Goal: Task Accomplishment & Management: Manage account settings

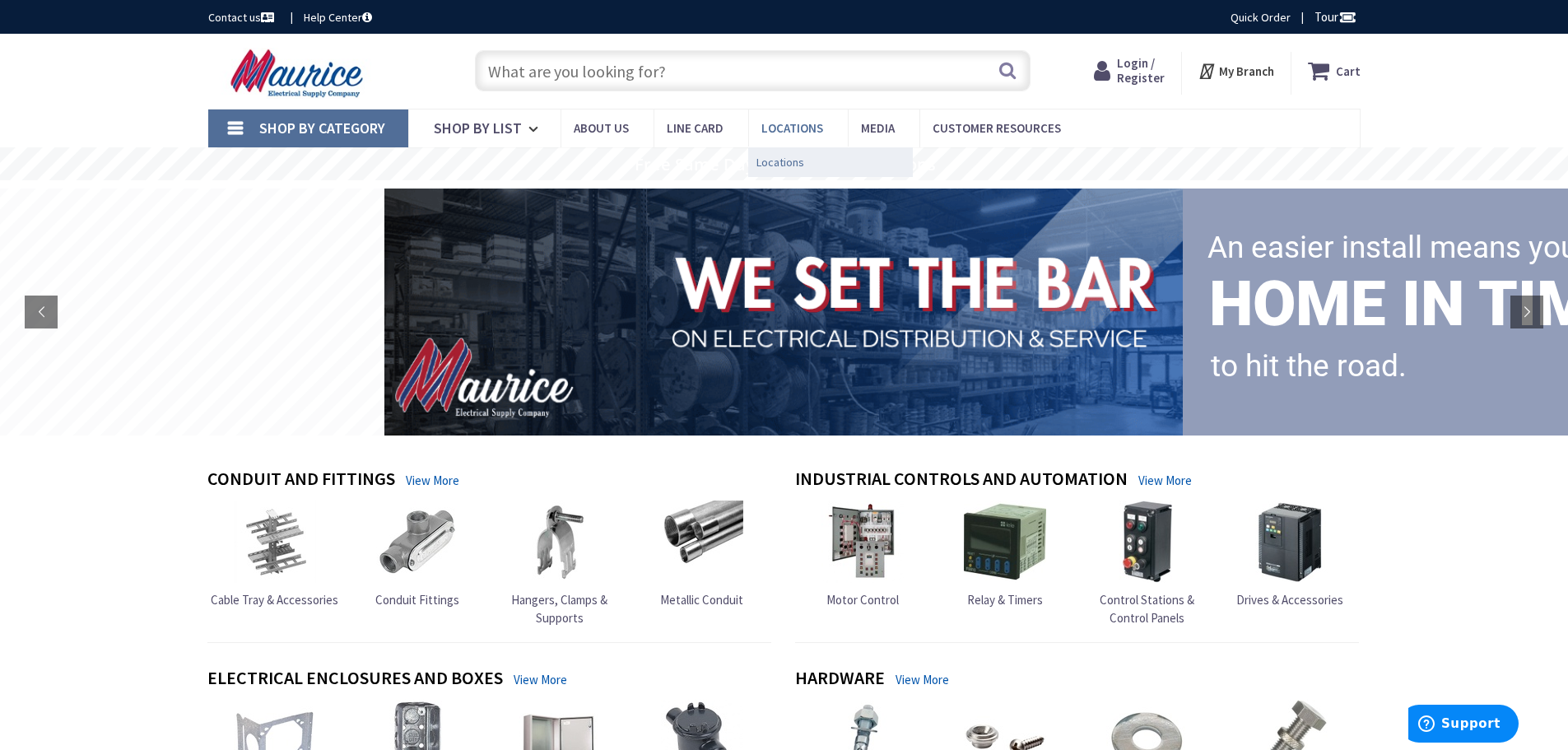
click at [784, 159] on span "Locations" at bounding box center [780, 161] width 48 height 17
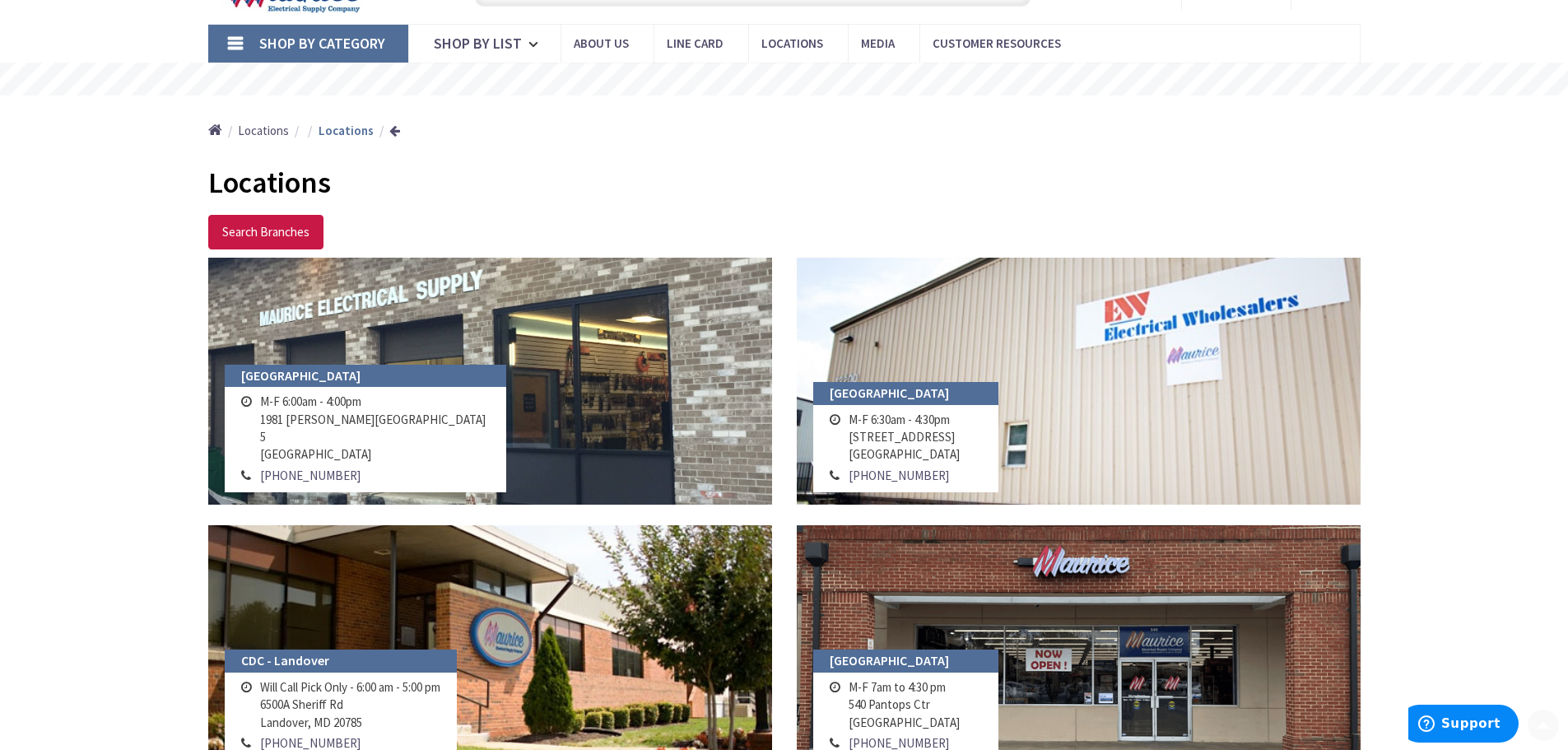
scroll to position [164, 0]
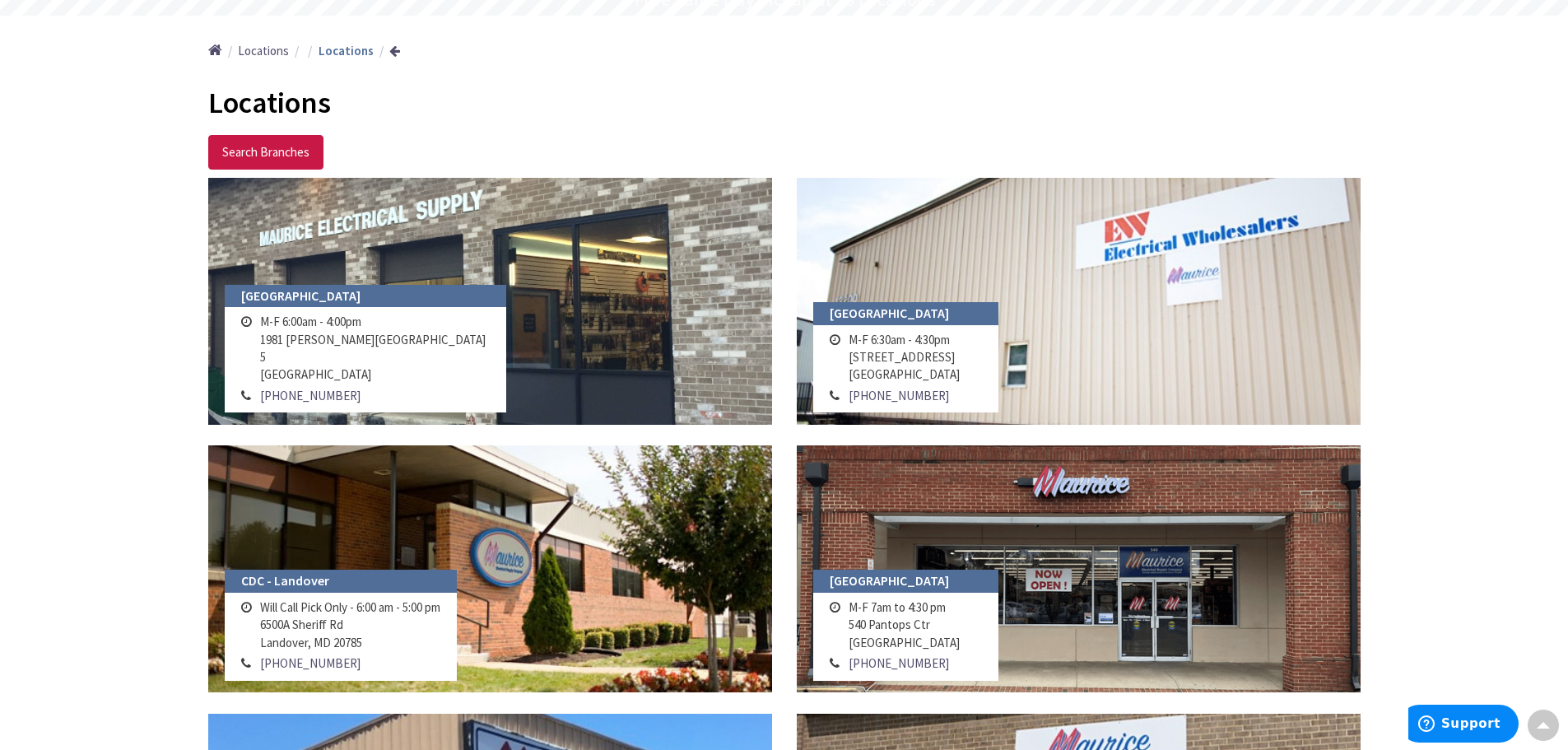
click at [272, 306] on h4 "Annapolis" at bounding box center [366, 297] width 282 height 23
click at [272, 308] on h4 "Annapolis" at bounding box center [366, 297] width 282 height 23
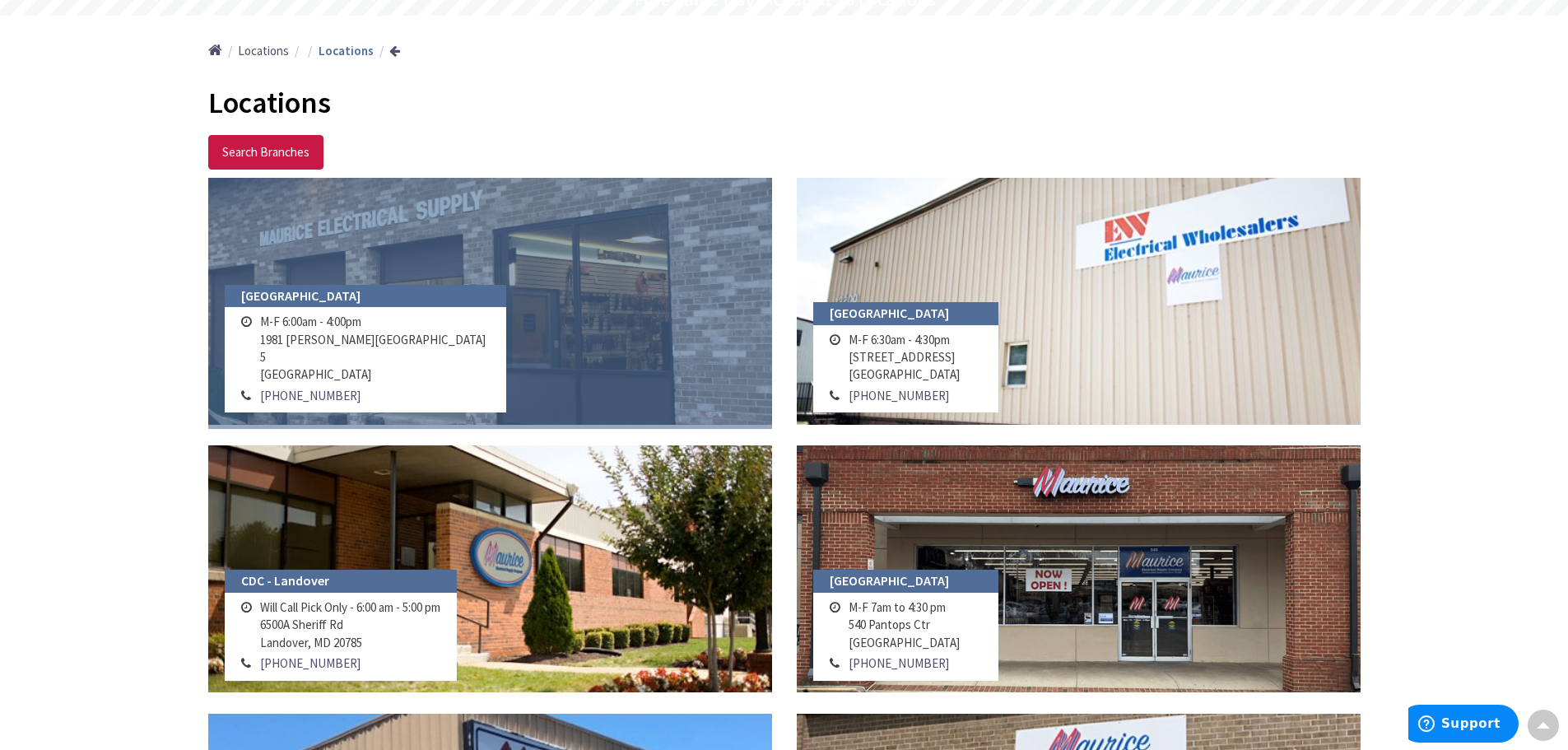
click at [391, 253] on link at bounding box center [490, 302] width 564 height 247
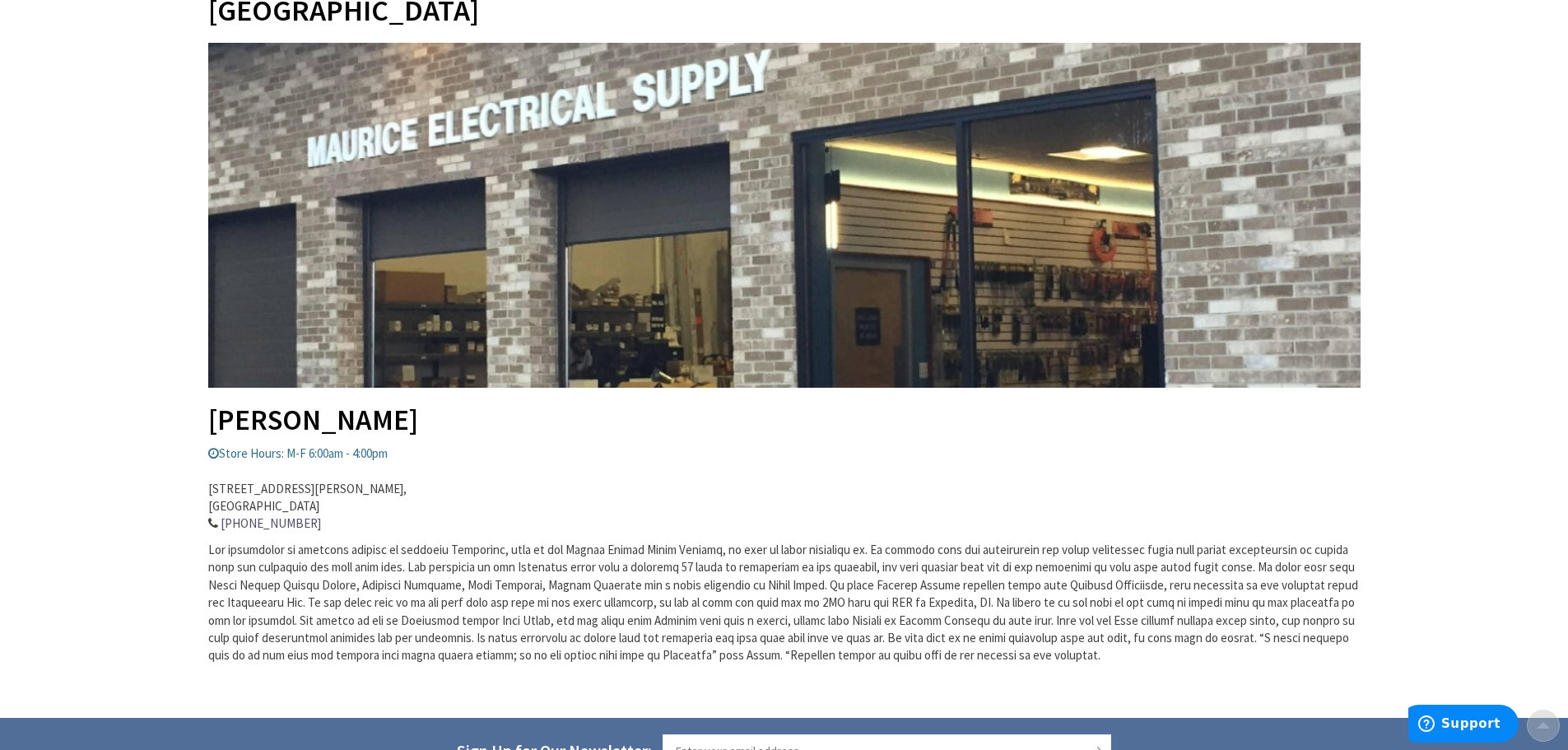
scroll to position [411, 0]
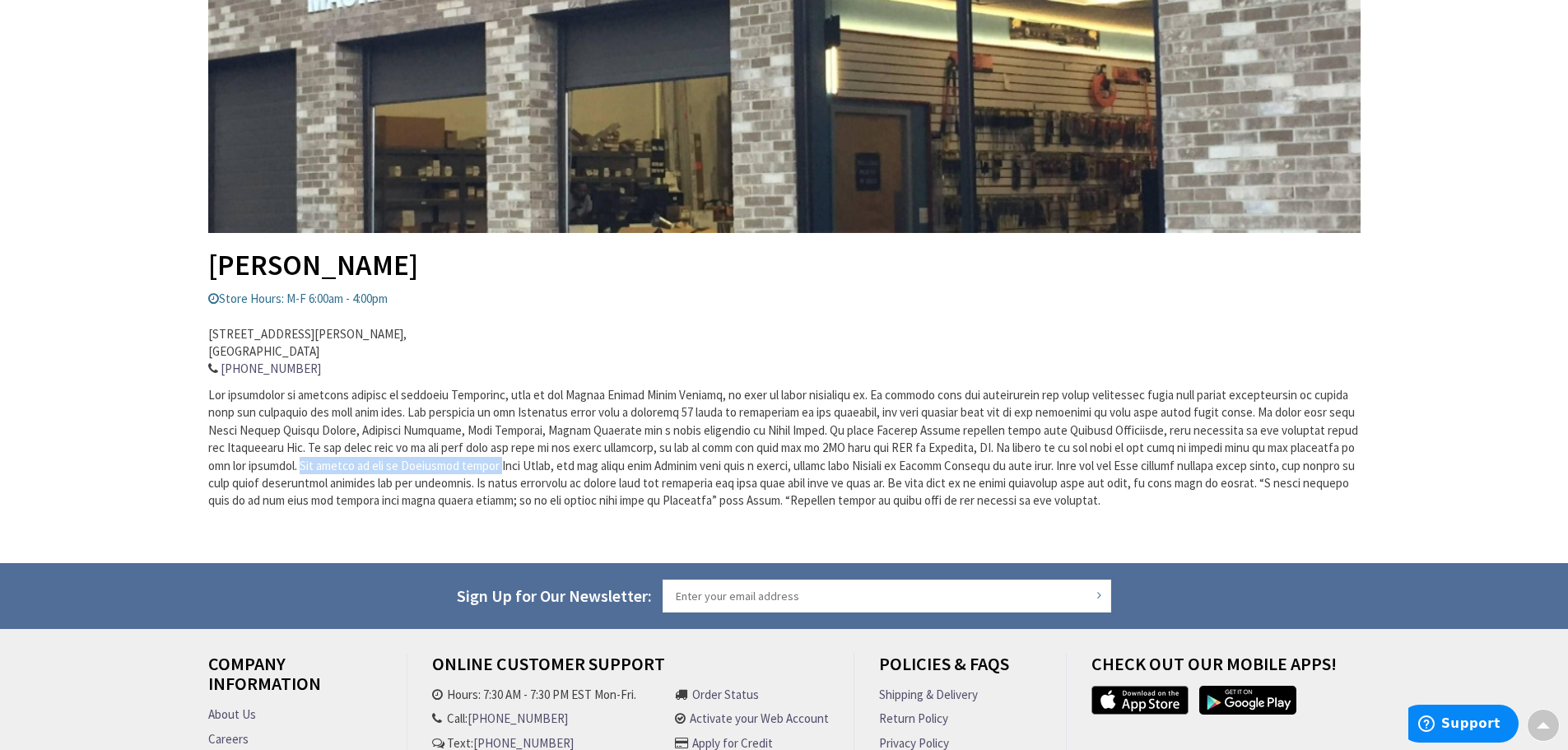
drag, startPoint x: 302, startPoint y: 461, endPoint x: 442, endPoint y: 468, distance: 140.2
click at [480, 465] on span at bounding box center [783, 447] width 1150 height 122
click at [350, 485] on span at bounding box center [783, 447] width 1150 height 122
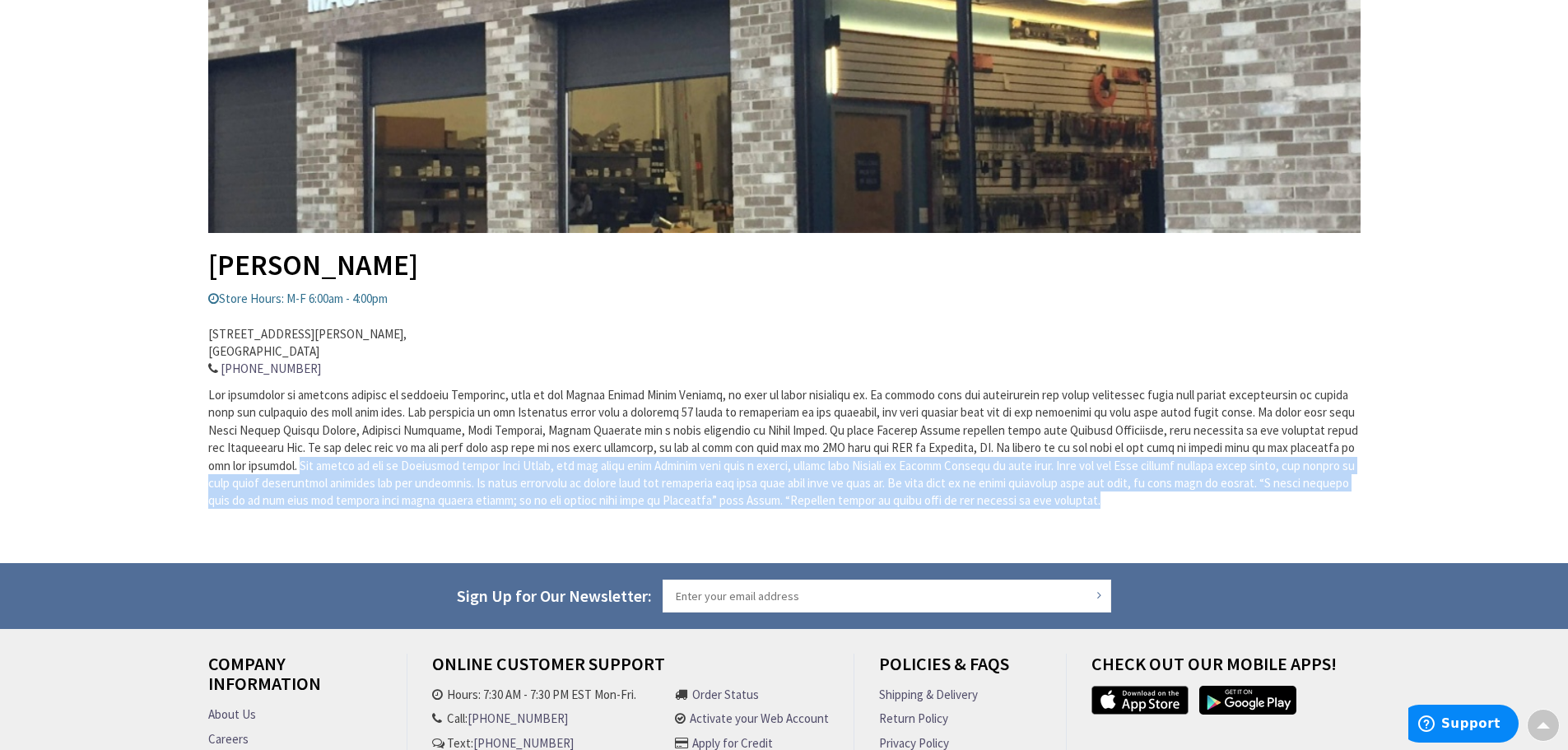
drag, startPoint x: 300, startPoint y: 467, endPoint x: 1247, endPoint y: 517, distance: 948.3
click at [1247, 517] on div "Annapolis Dave Zager Store Hours: M-F 6:00am - 4:00pm 1981 Moreland Parkway Bld…" at bounding box center [784, 185] width 1153 height 691
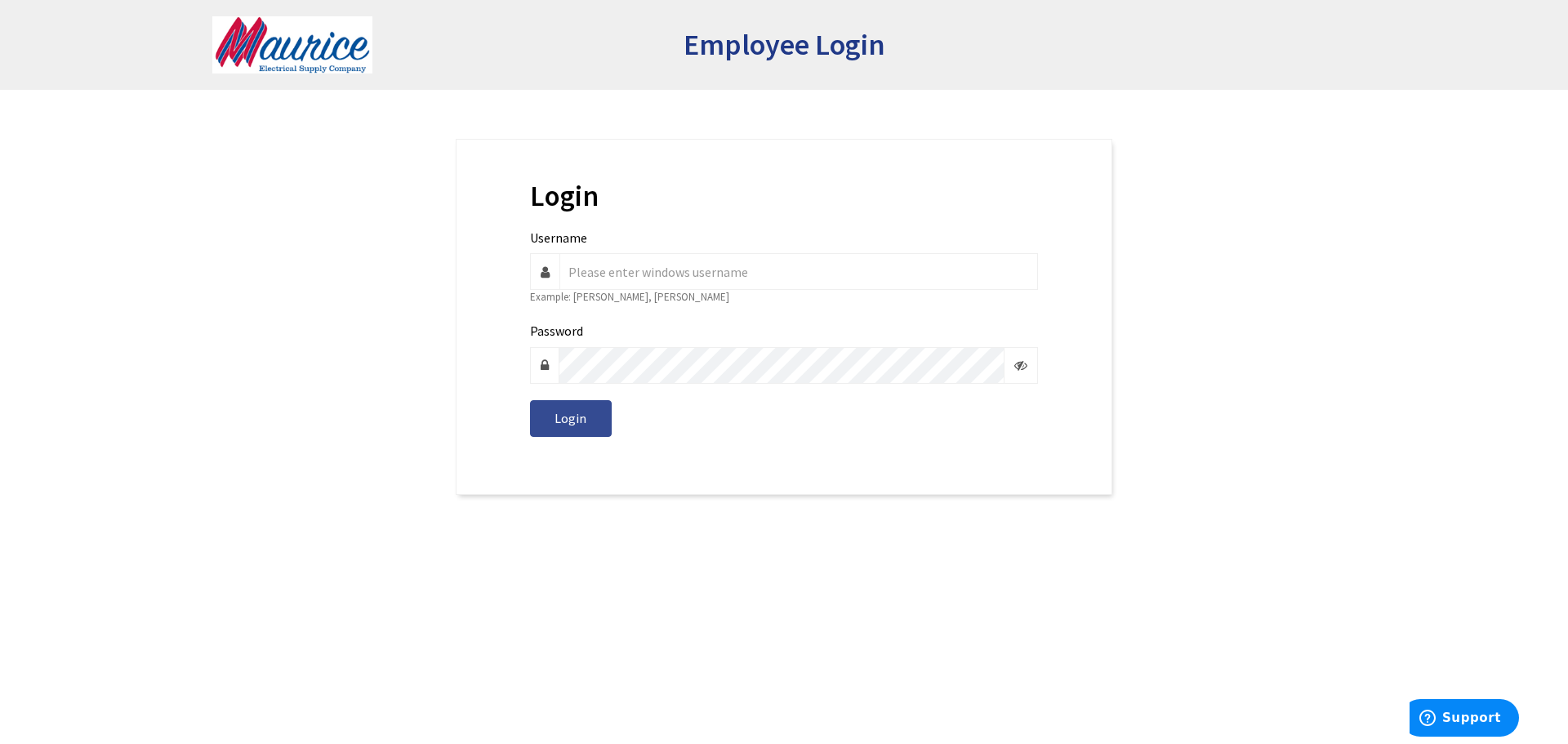
type input "david.zager"
click at [573, 421] on span "Login" at bounding box center [570, 418] width 32 height 16
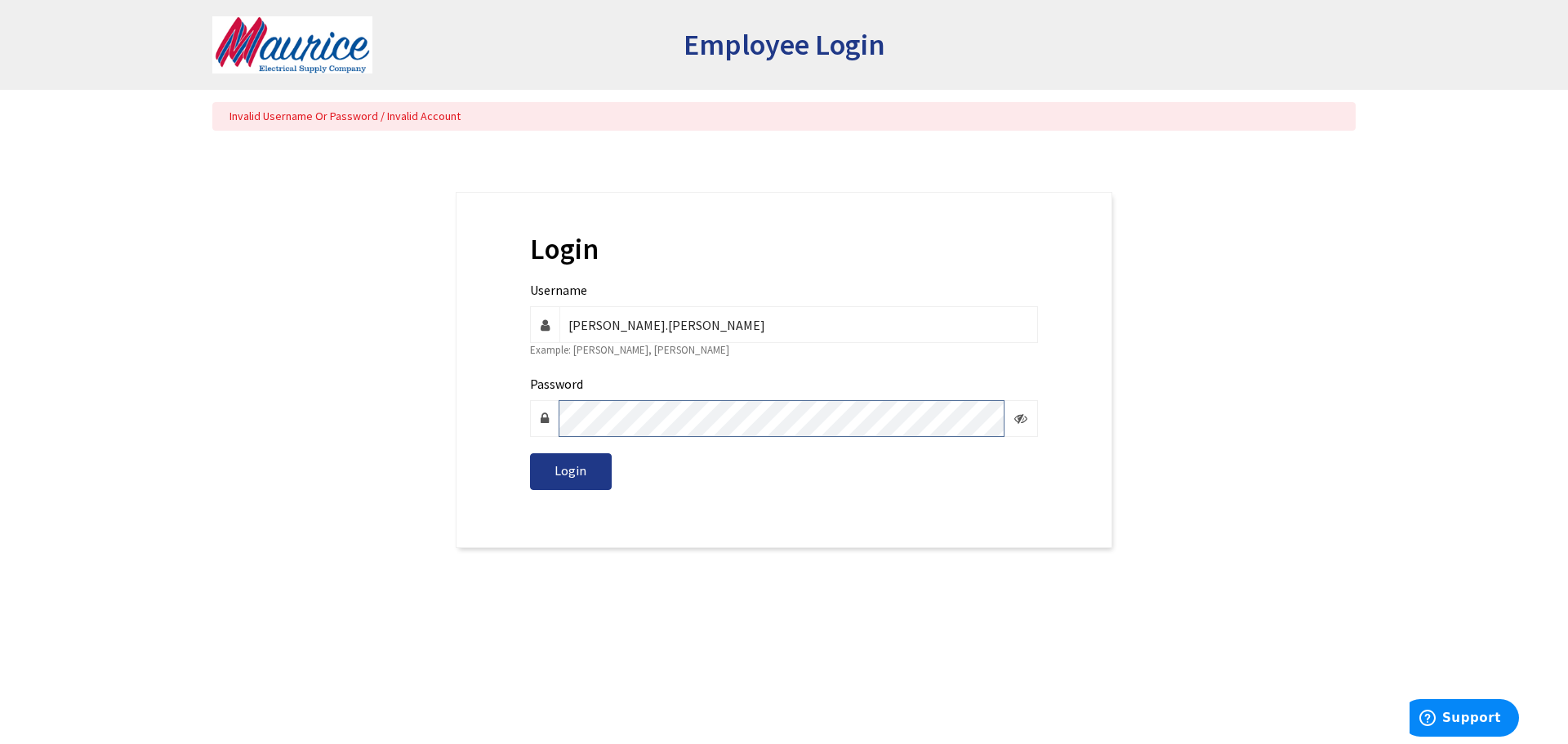
click at [447, 392] on div "Login Username david.zager Example: w.smith, m.hernandez Password Login" at bounding box center [784, 370] width 681 height 356
click at [530, 454] on button "Login" at bounding box center [570, 472] width 82 height 37
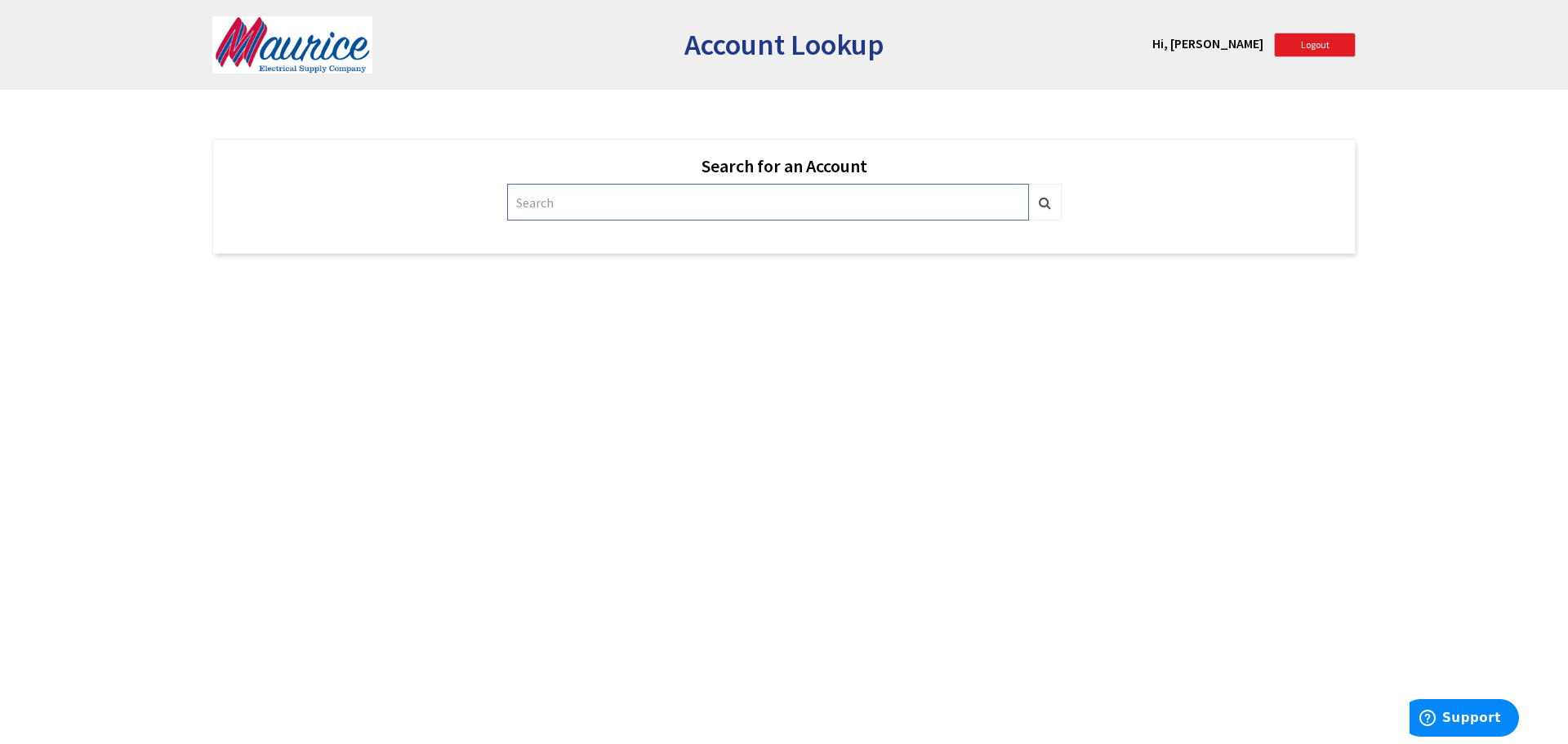
click at [544, 209] on input "text" at bounding box center [768, 202] width 522 height 37
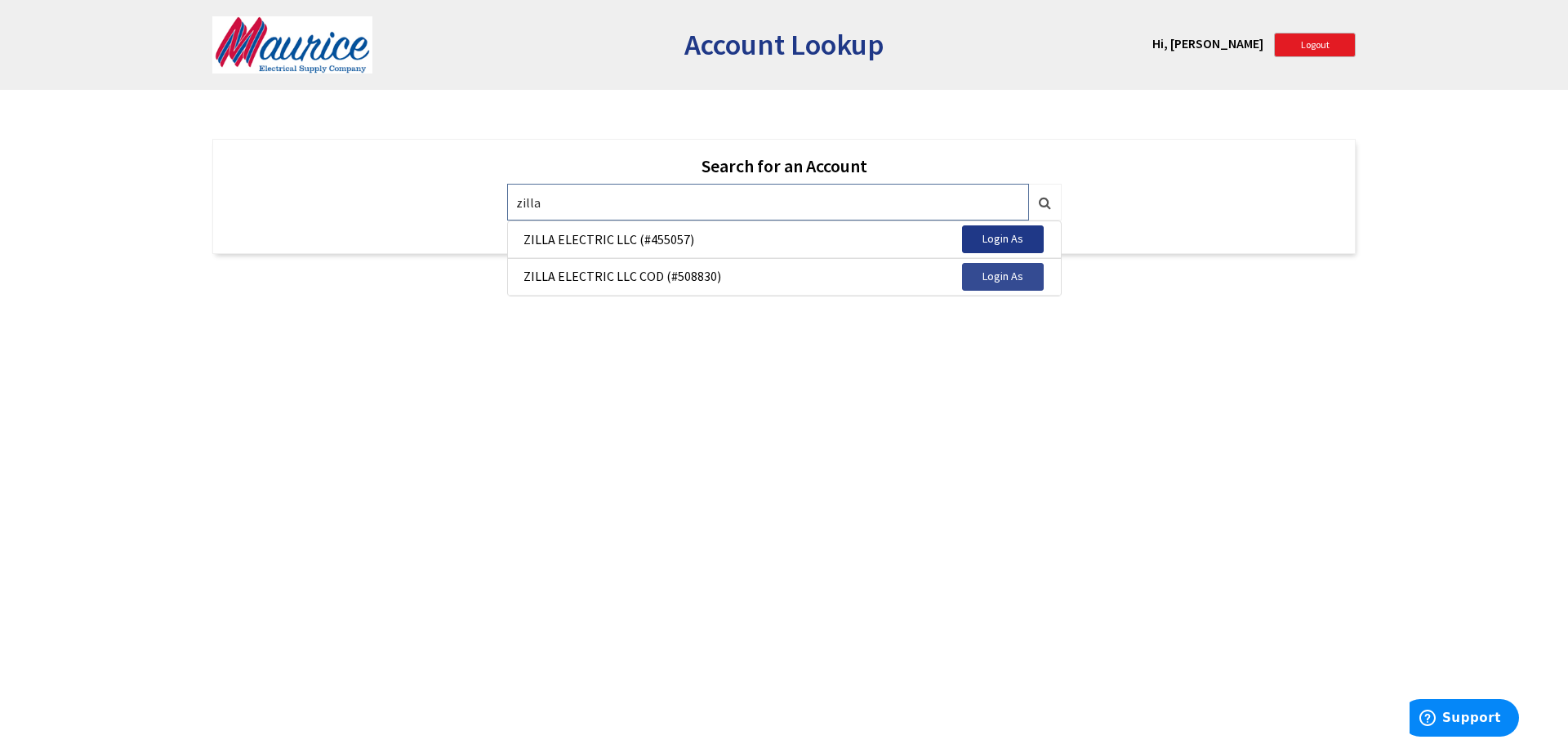
click at [994, 279] on span "Login As" at bounding box center [1003, 275] width 41 height 14
type input "508830"
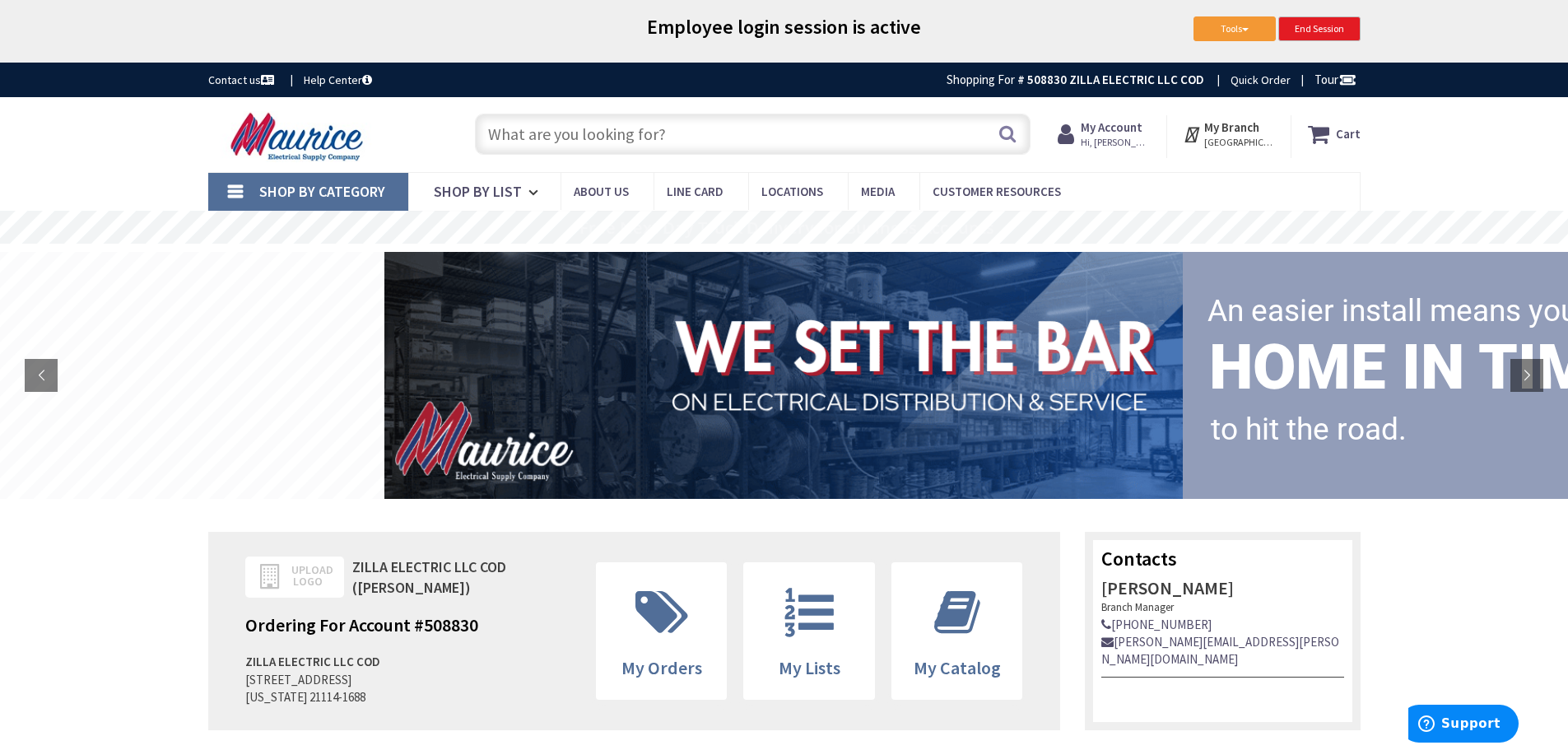
click at [1122, 138] on span "Hi, [PERSON_NAME]" at bounding box center [1116, 143] width 70 height 14
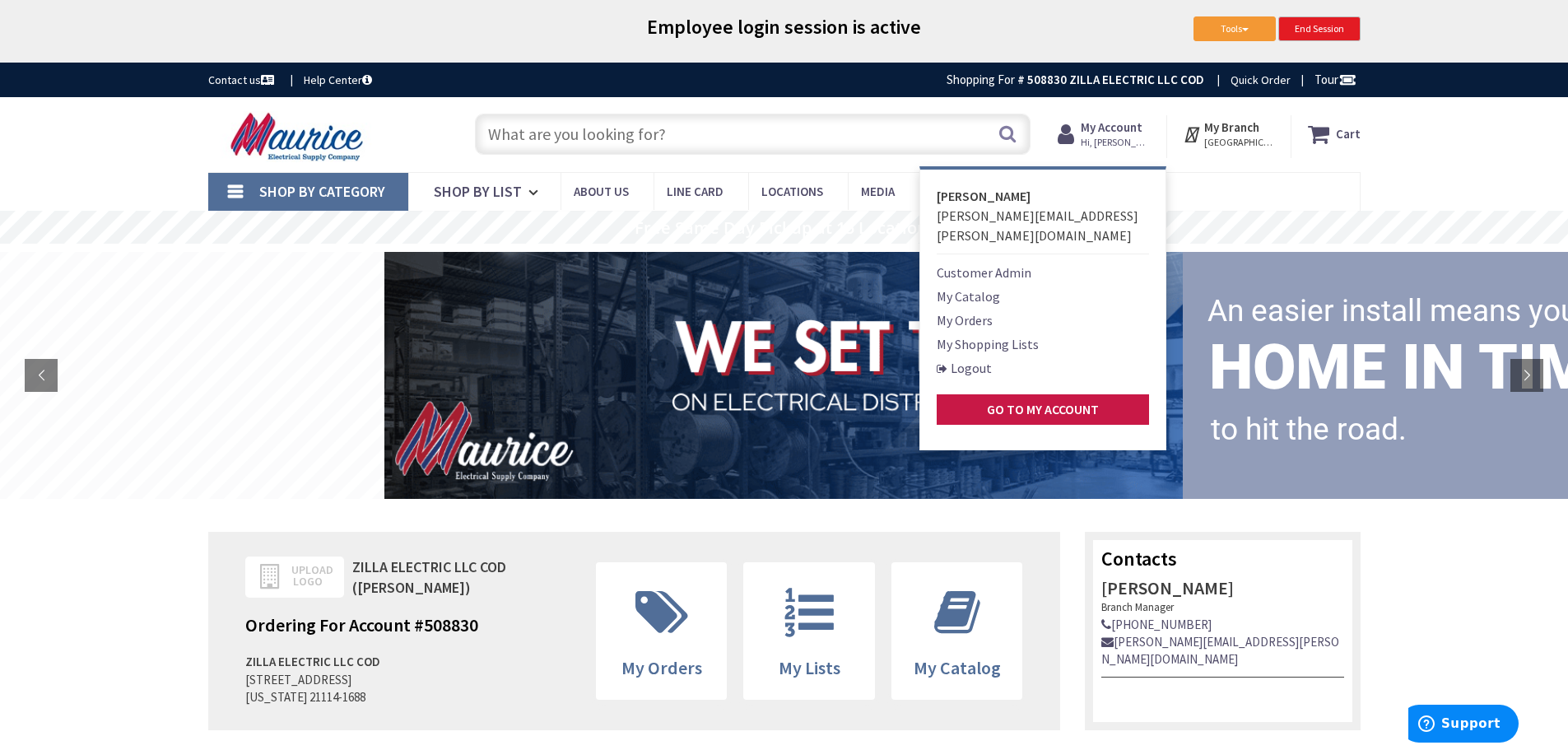
click at [1004, 263] on link "Customer Admin" at bounding box center [983, 272] width 94 height 19
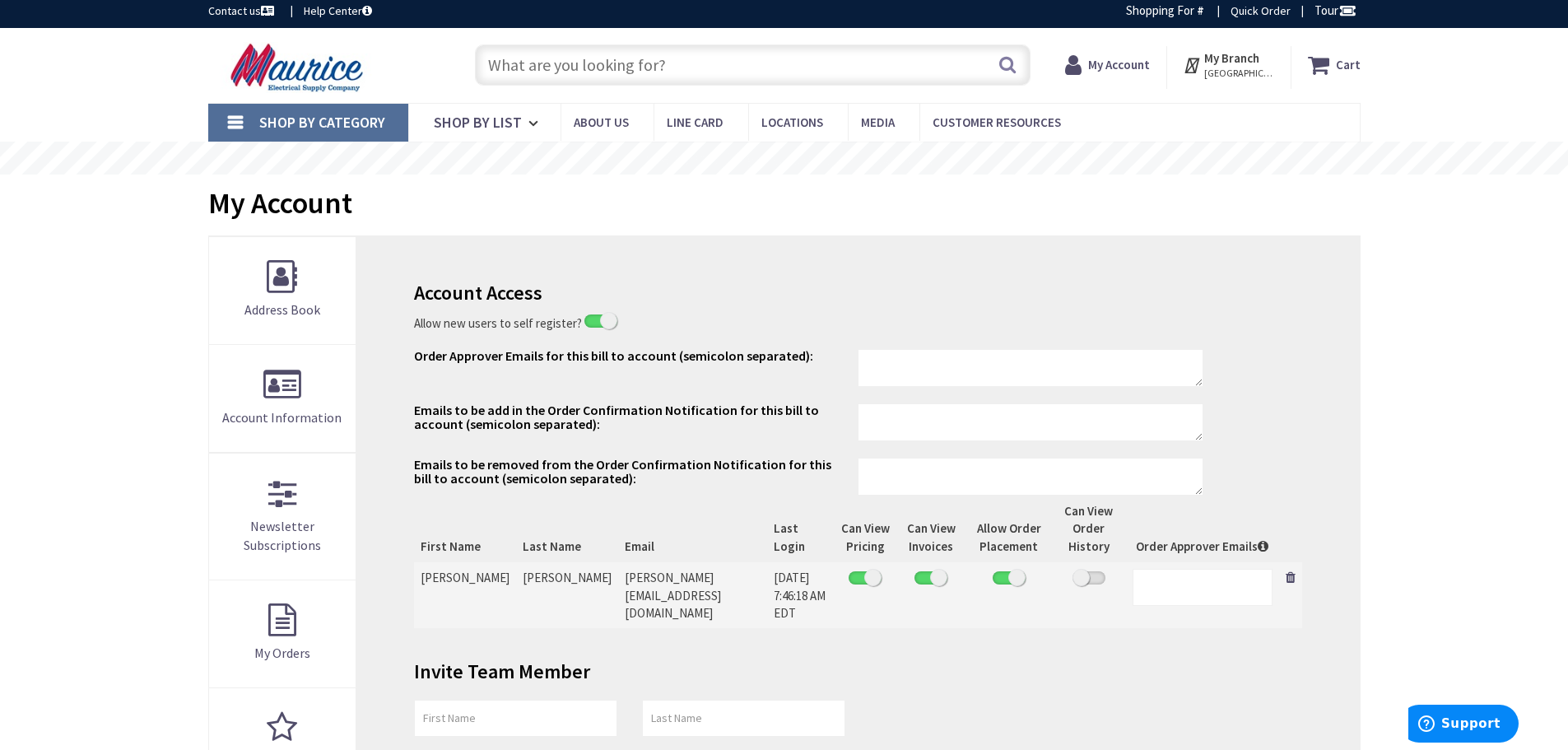
scroll to position [164, 0]
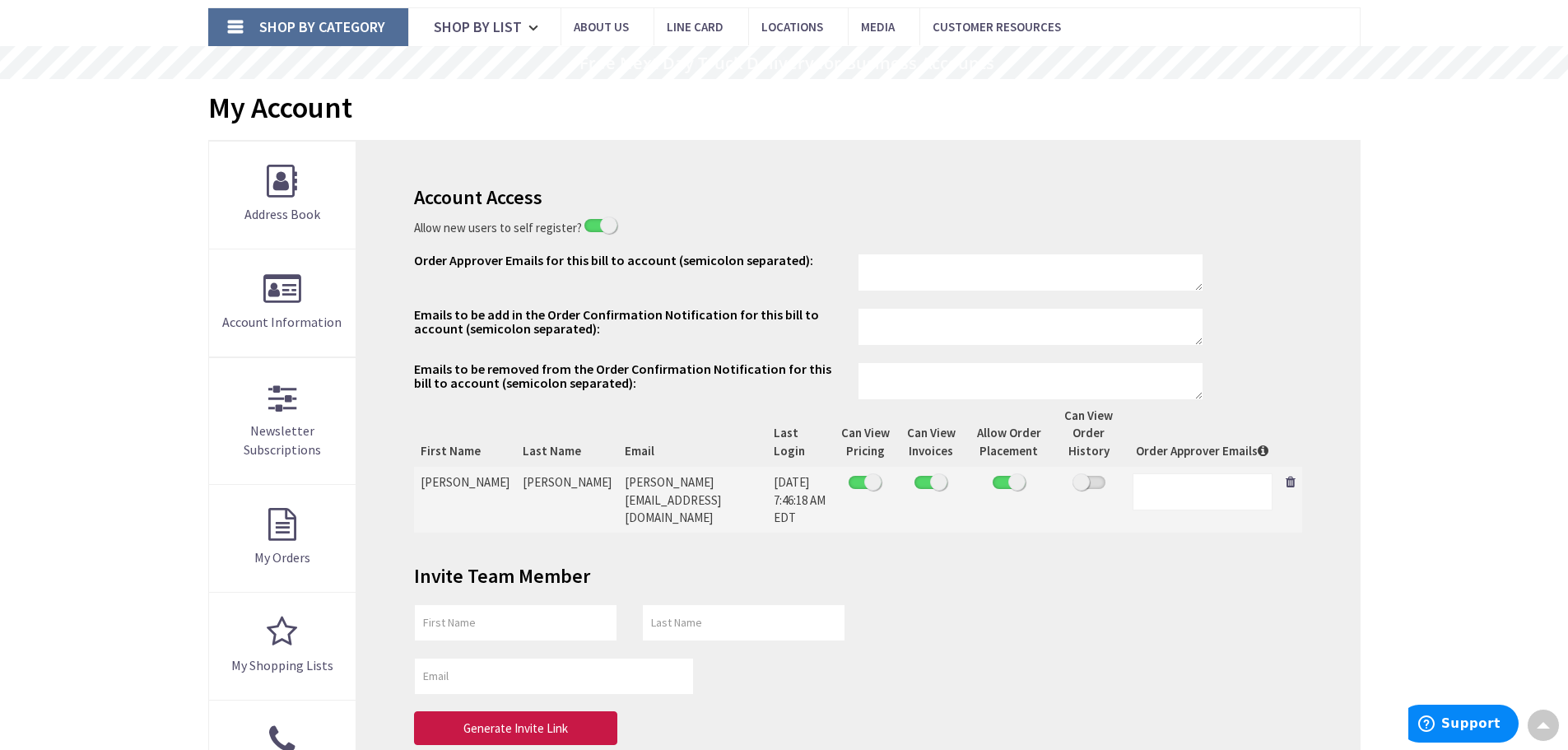
click at [1074, 476] on span at bounding box center [1089, 482] width 33 height 14
click at [0, 0] on input "checkbox" at bounding box center [0, 0] width 0 height 0
